Goal: Use online tool/utility: Utilize a website feature to perform a specific function

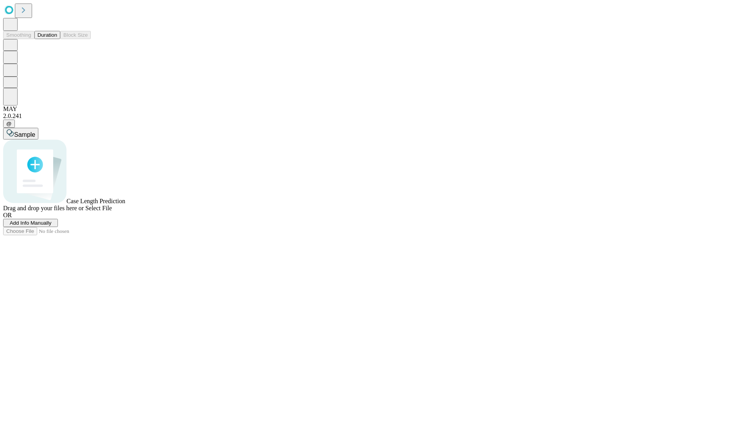
click at [57, 39] on button "Duration" at bounding box center [47, 35] width 26 height 8
click at [52, 226] on span "Add Info Manually" at bounding box center [31, 223] width 42 height 6
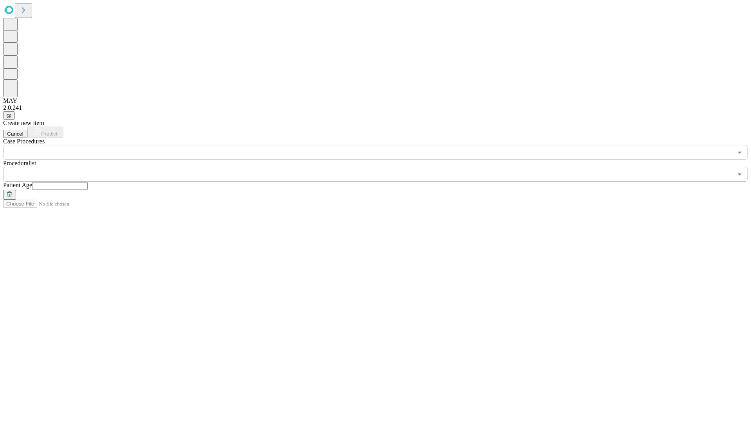
click at [88, 182] on input "text" at bounding box center [60, 186] width 56 height 8
type input "**"
click at [381, 167] on input "text" at bounding box center [367, 174] width 729 height 15
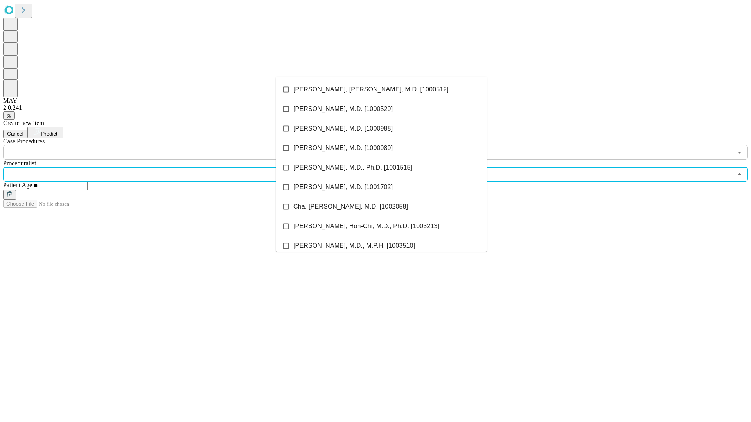
click at [381, 90] on li "[PERSON_NAME], [PERSON_NAME], M.D. [1000512]" at bounding box center [381, 90] width 211 height 20
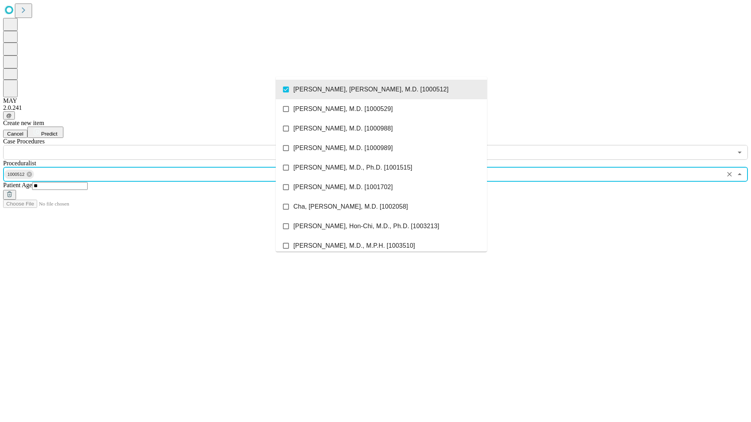
click at [164, 145] on input "text" at bounding box center [367, 152] width 729 height 15
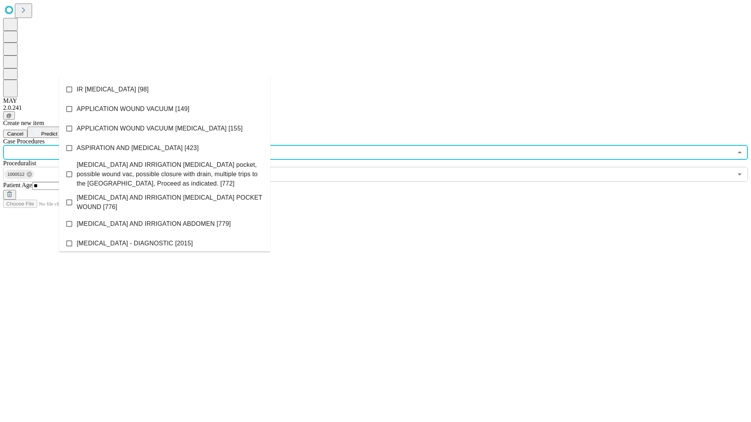
click at [165, 90] on li "IR [MEDICAL_DATA] [98]" at bounding box center [164, 90] width 211 height 20
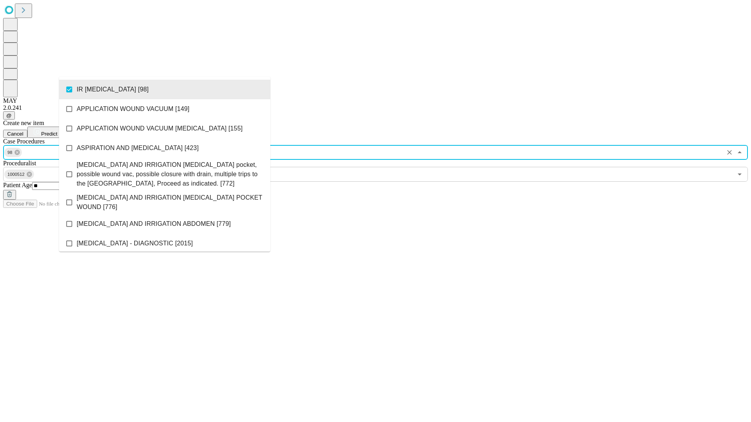
click at [57, 131] on span "Predict" at bounding box center [49, 134] width 16 height 6
